Goal: Task Accomplishment & Management: Manage account settings

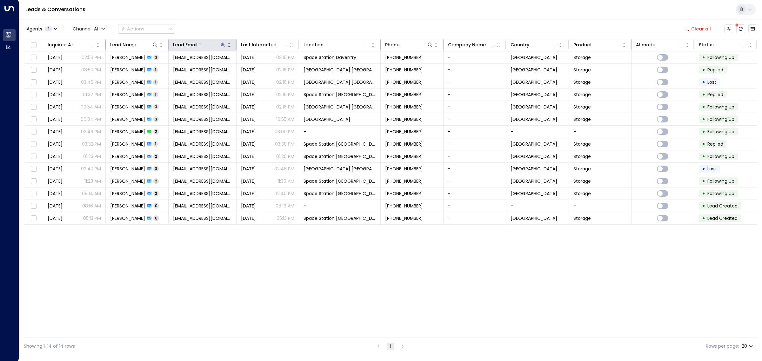
click at [222, 45] on icon at bounding box center [222, 44] width 5 height 5
click at [264, 68] on icon "button" at bounding box center [262, 68] width 4 height 4
click at [259, 22] on div "Agents 1 Channel: All Actions Clear all" at bounding box center [391, 28] width 734 height 13
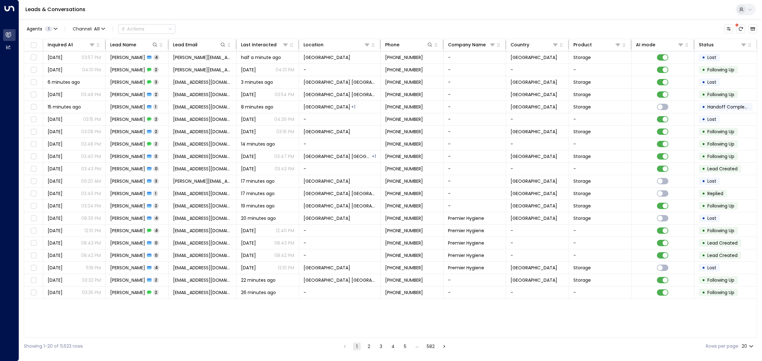
click at [231, 26] on div "Agents 1 Channel: All Actions" at bounding box center [391, 28] width 734 height 13
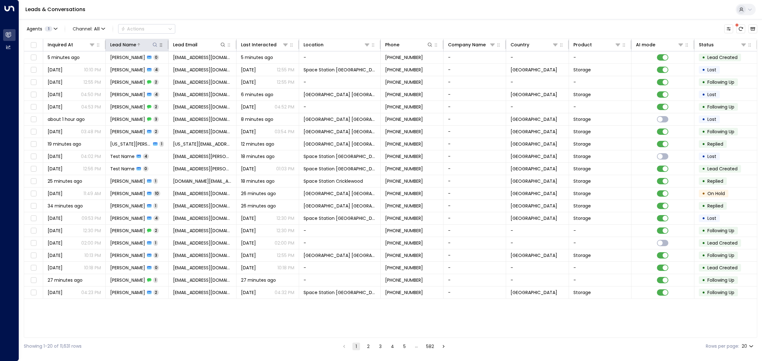
click at [153, 44] on icon at bounding box center [155, 45] width 4 height 4
type input "*****"
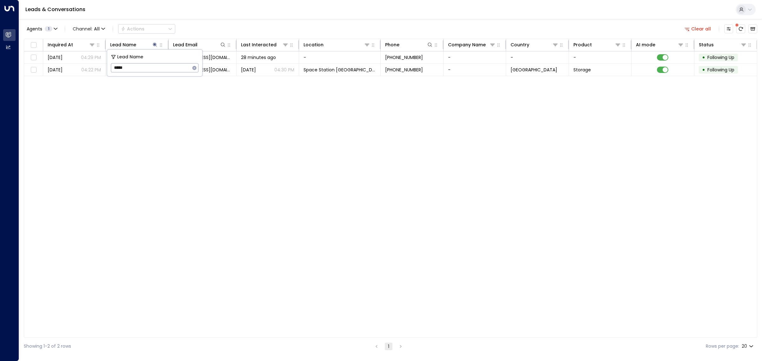
click at [215, 28] on div "Agents 1 Channel: All Actions Clear all" at bounding box center [391, 28] width 734 height 13
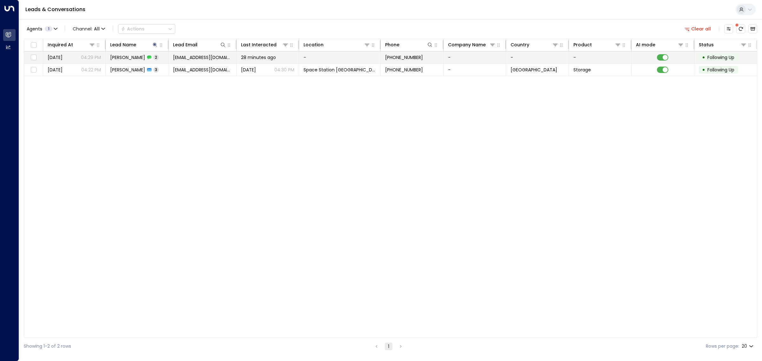
click at [273, 59] on span "28 minutes ago" at bounding box center [258, 57] width 35 height 6
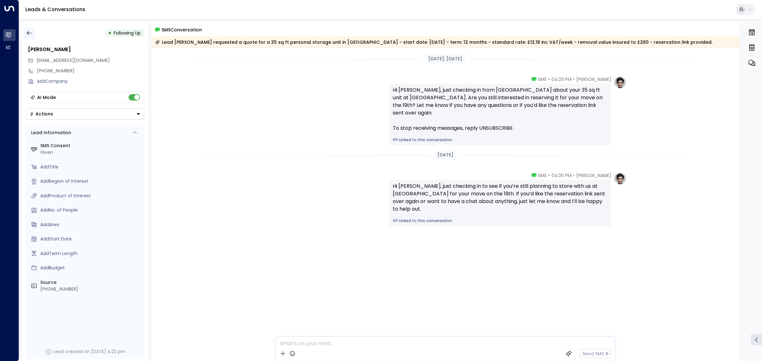
click at [26, 32] on icon "button" at bounding box center [29, 33] width 6 height 6
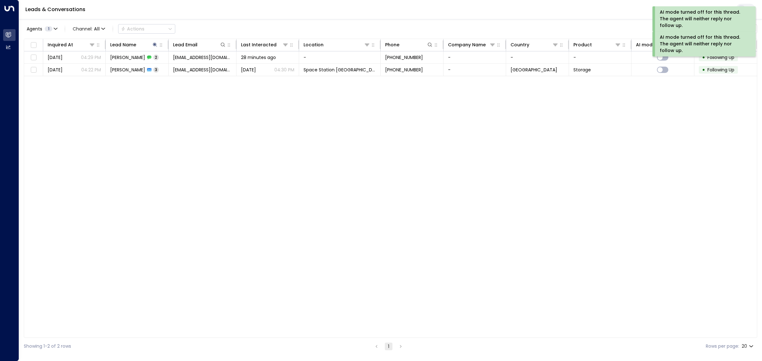
click at [229, 114] on div "Inquired At Lead Name Lead Email Last Interacted Location Phone Company Name Co…" at bounding box center [391, 189] width 734 height 300
click at [259, 29] on div "Agents 1 Channel: All Actions Clear all" at bounding box center [391, 28] width 734 height 13
